Goal: Obtain resource: Obtain resource

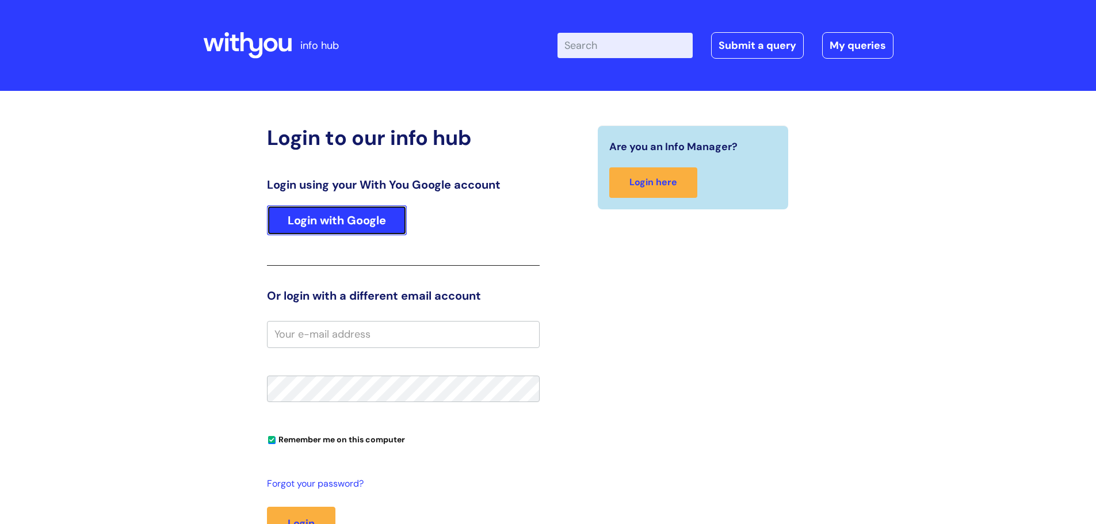
click at [274, 220] on link "Login with Google" at bounding box center [337, 220] width 140 height 30
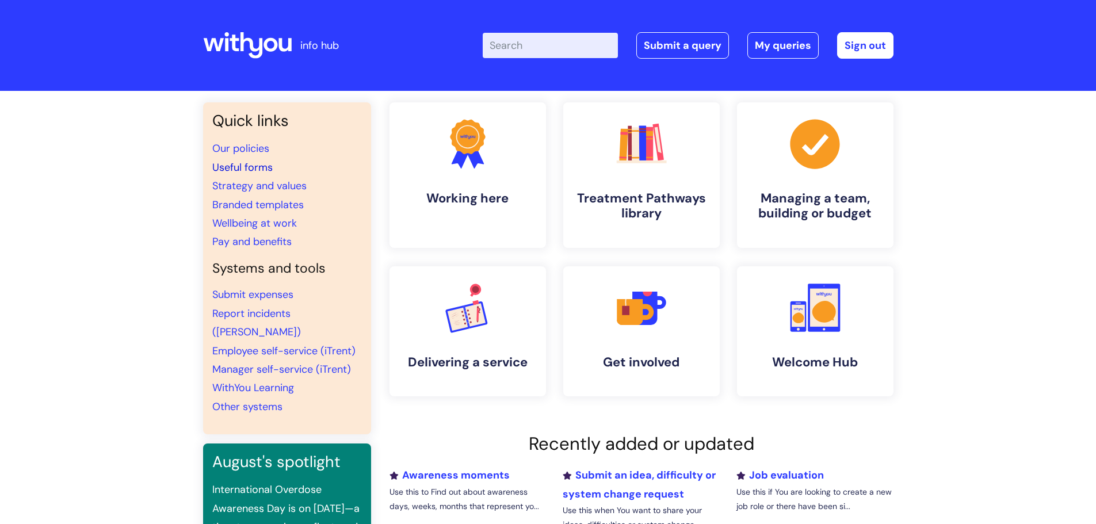
click at [266, 163] on link "Useful forms" at bounding box center [242, 168] width 60 height 14
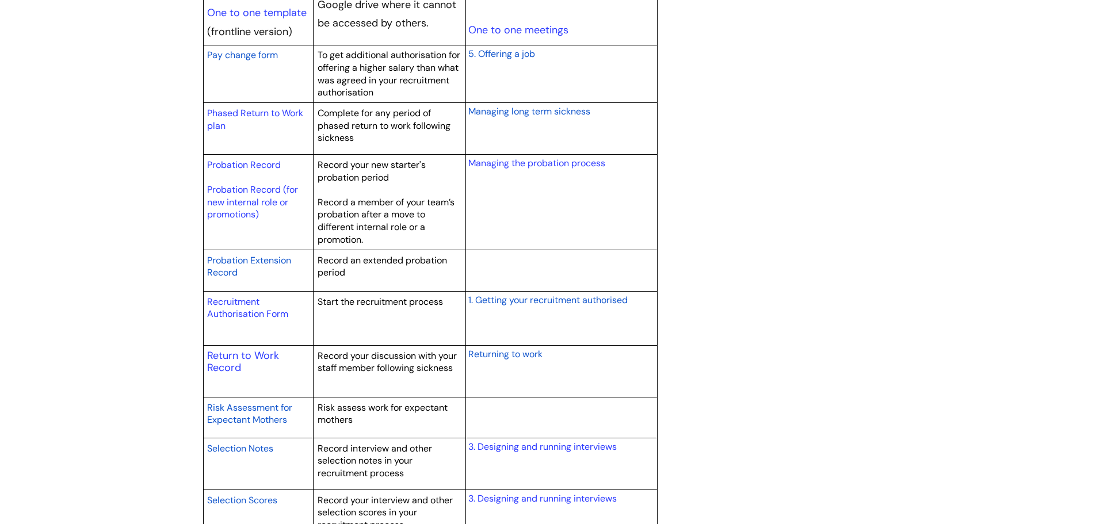
scroll to position [1553, 0]
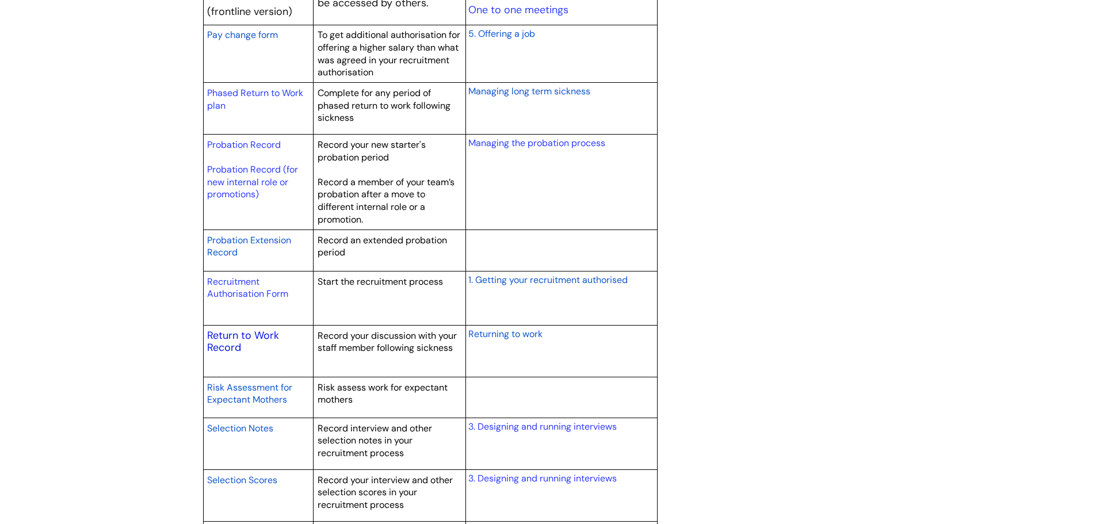
click at [268, 341] on link "Return to Work Record" at bounding box center [243, 341] width 72 height 26
